Goal: Find specific page/section: Find specific page/section

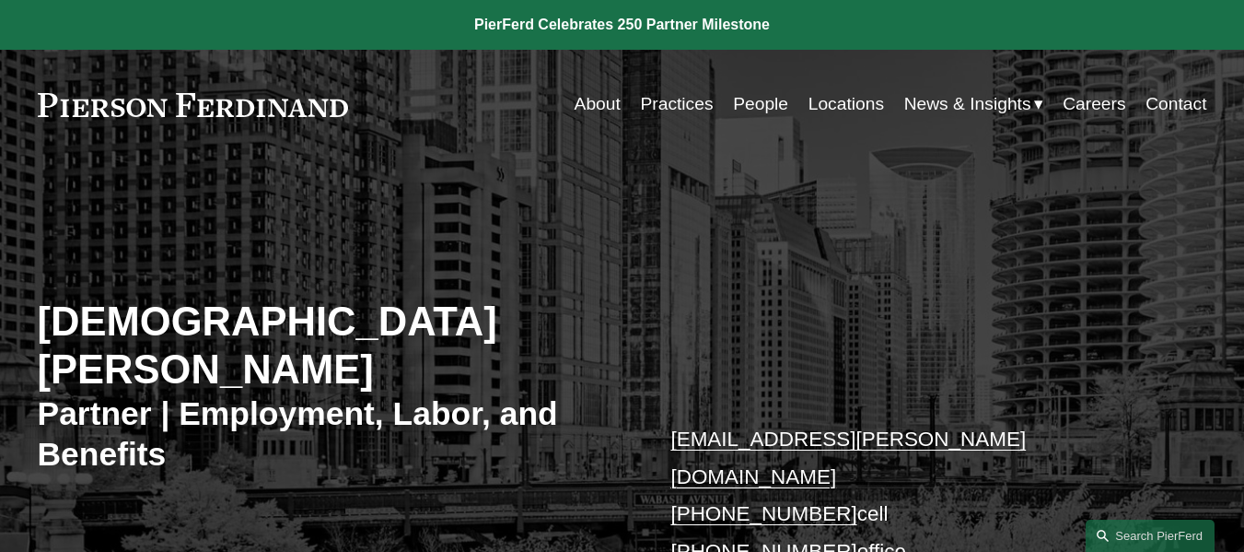
click at [681, 110] on link "Practices" at bounding box center [676, 104] width 73 height 35
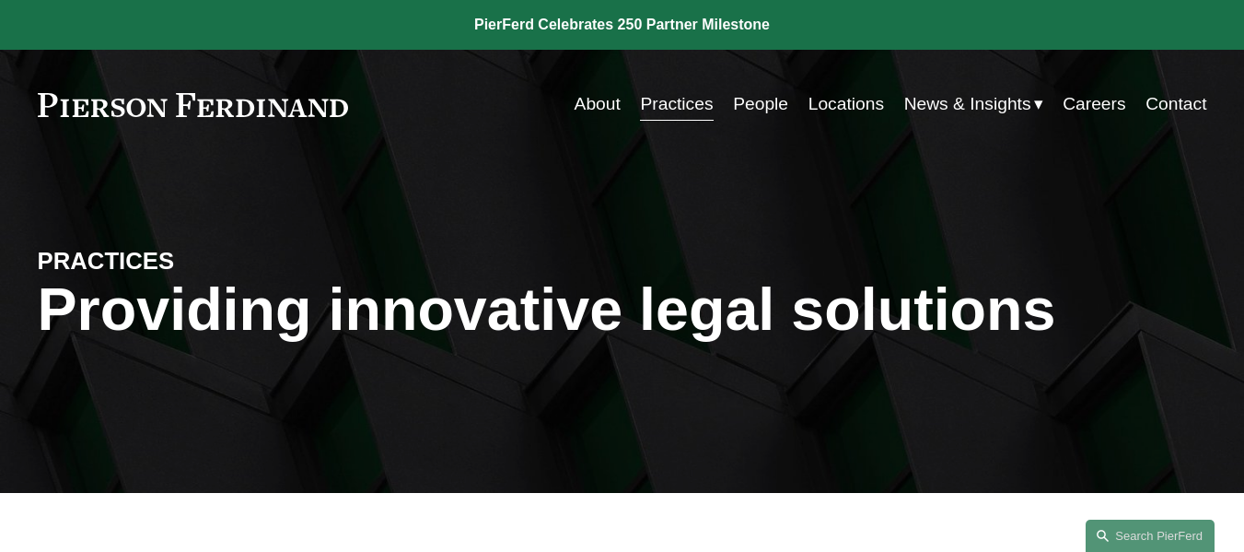
click at [753, 110] on link "People" at bounding box center [760, 104] width 55 height 35
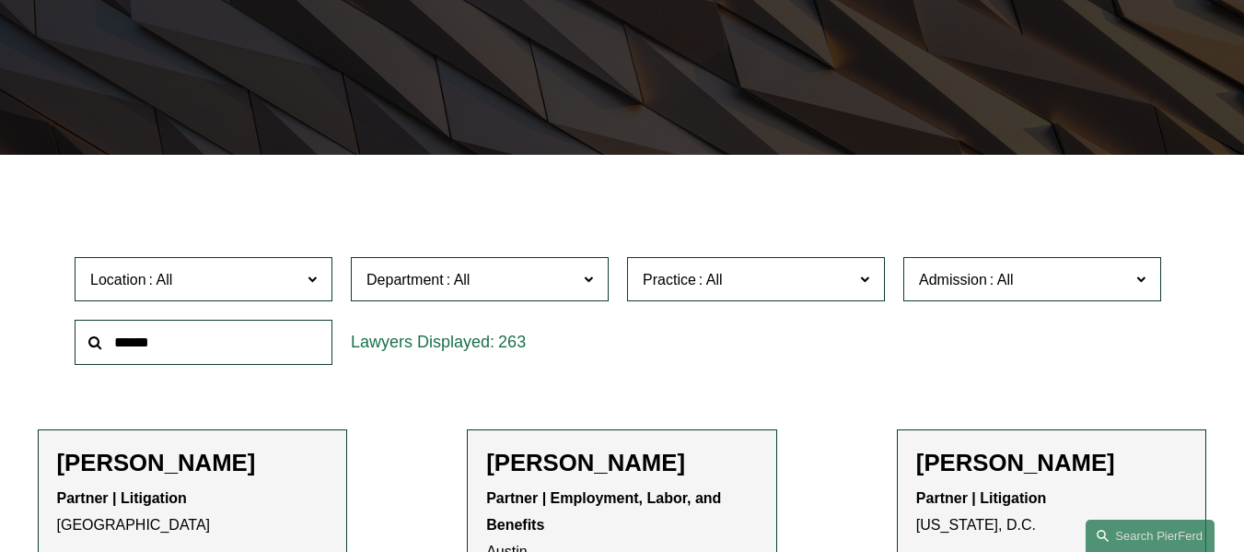
scroll to position [368, 0]
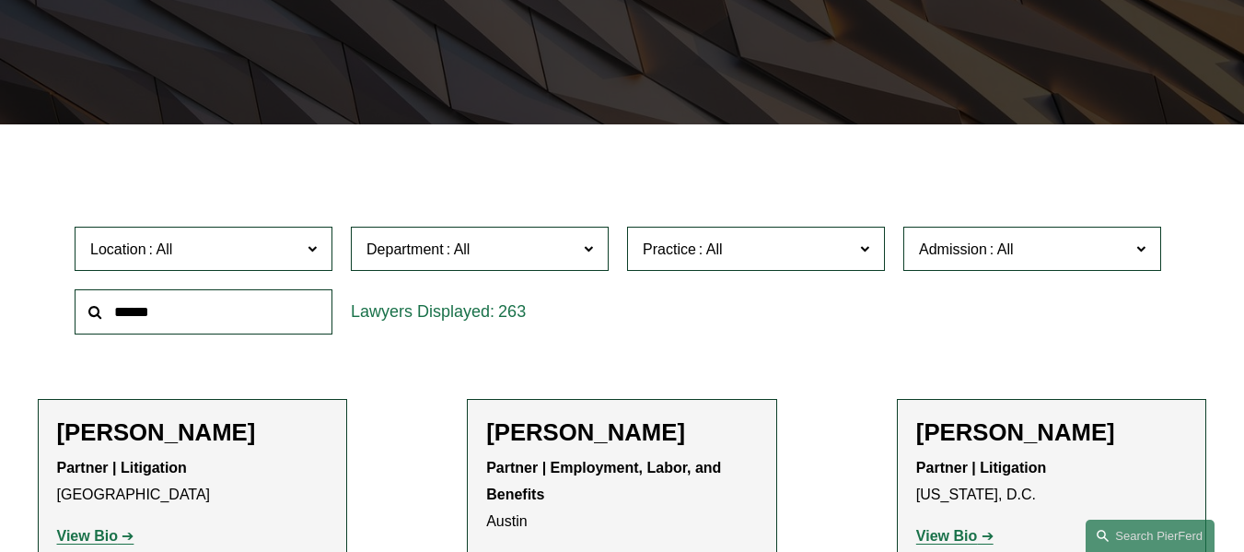
click at [219, 321] on input "text" at bounding box center [204, 311] width 258 height 45
type input "*****"
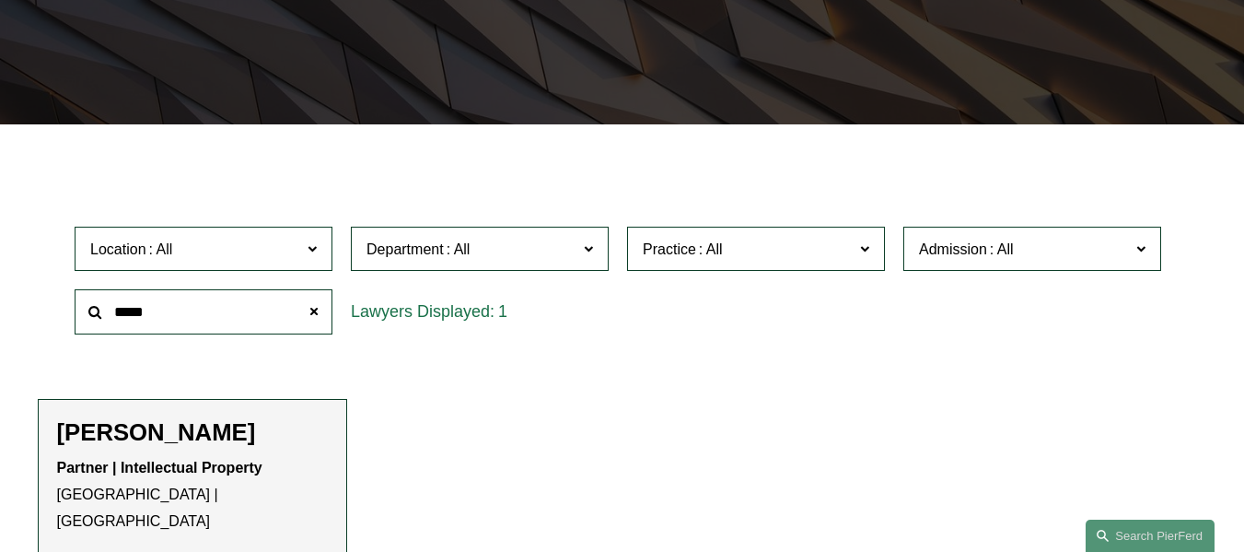
click at [137, 446] on h2 "[PERSON_NAME]" at bounding box center [193, 432] width 272 height 29
click at [83, 551] on strong "View Bio" at bounding box center [87, 563] width 61 height 16
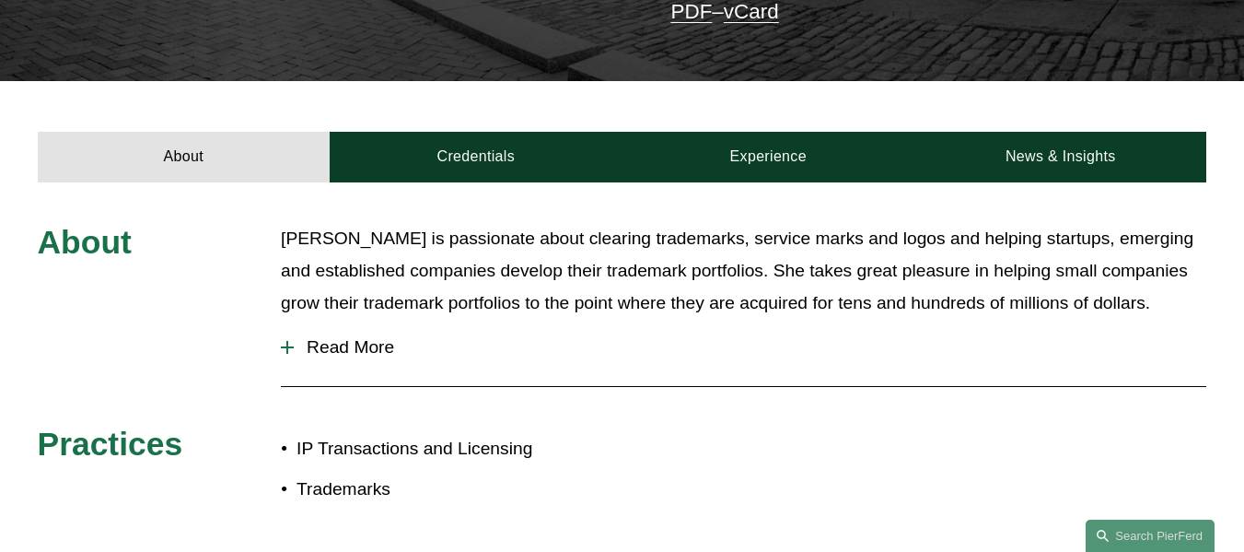
scroll to position [368, 0]
